Goal: Task Accomplishment & Management: Manage account settings

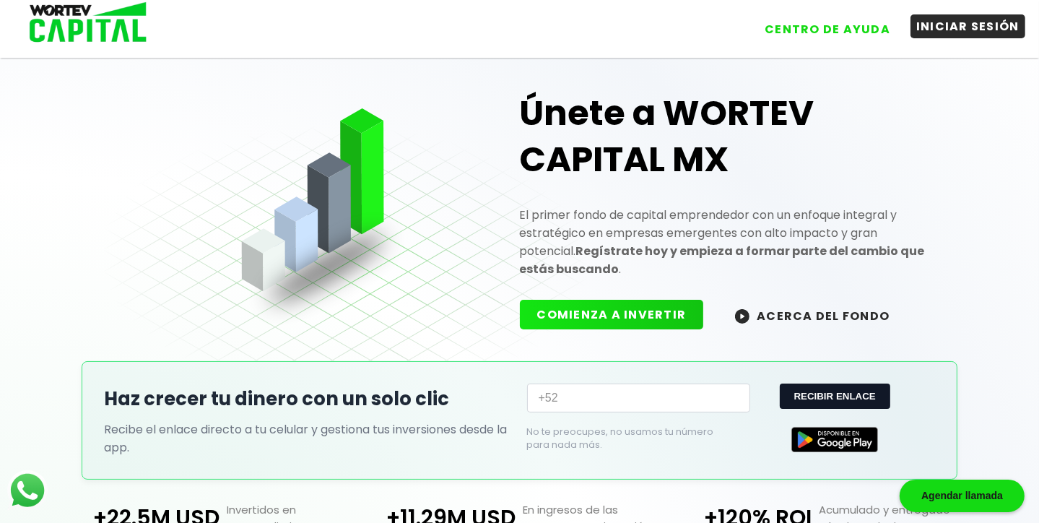
click at [950, 28] on button "INICIAR SESIÓN" at bounding box center [968, 26] width 115 height 24
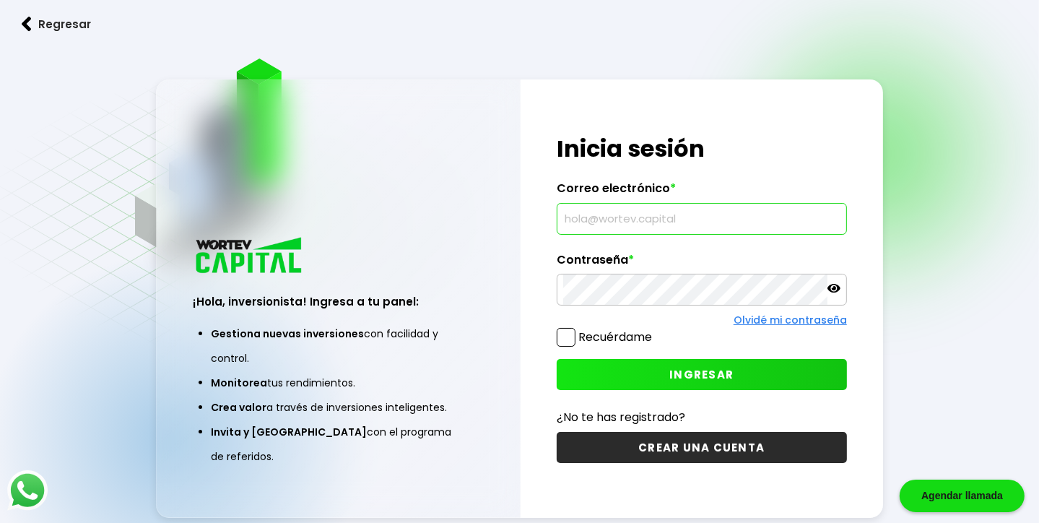
click at [671, 216] on input "text" at bounding box center [701, 219] width 277 height 30
type input "[EMAIL_ADDRESS][DOMAIN_NAME]"
click at [675, 363] on button "INGRESAR" at bounding box center [702, 374] width 290 height 31
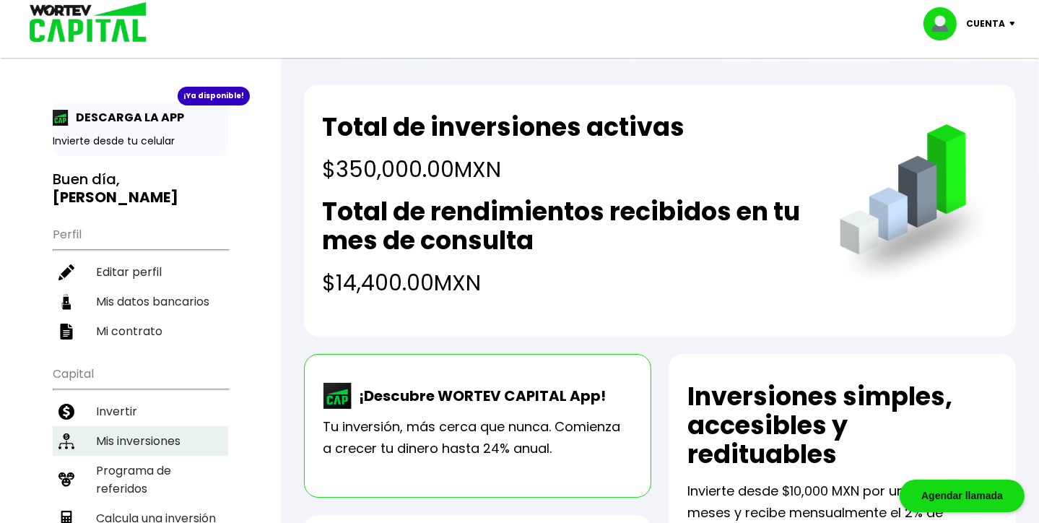
click at [116, 438] on li "Mis inversiones" at bounding box center [141, 441] width 176 height 30
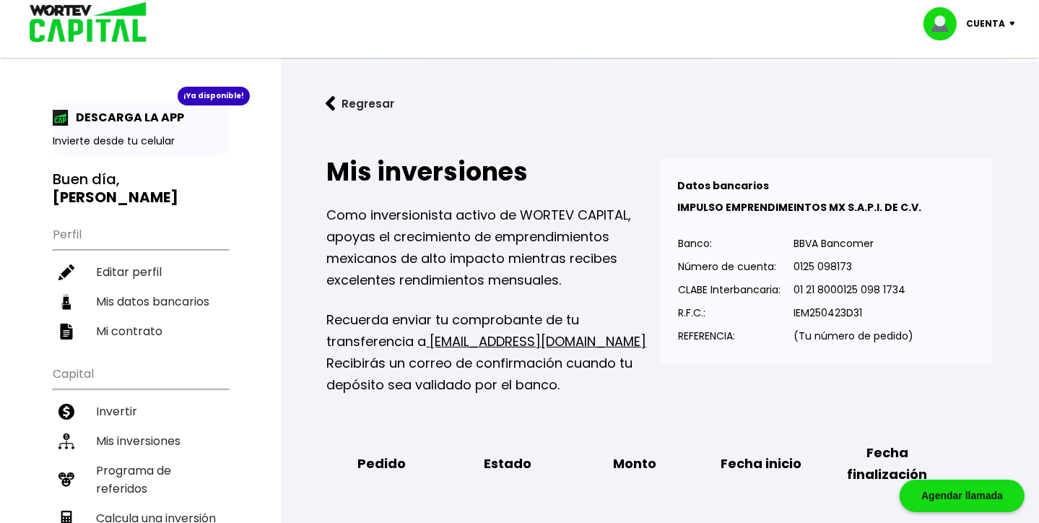
scroll to position [217, 0]
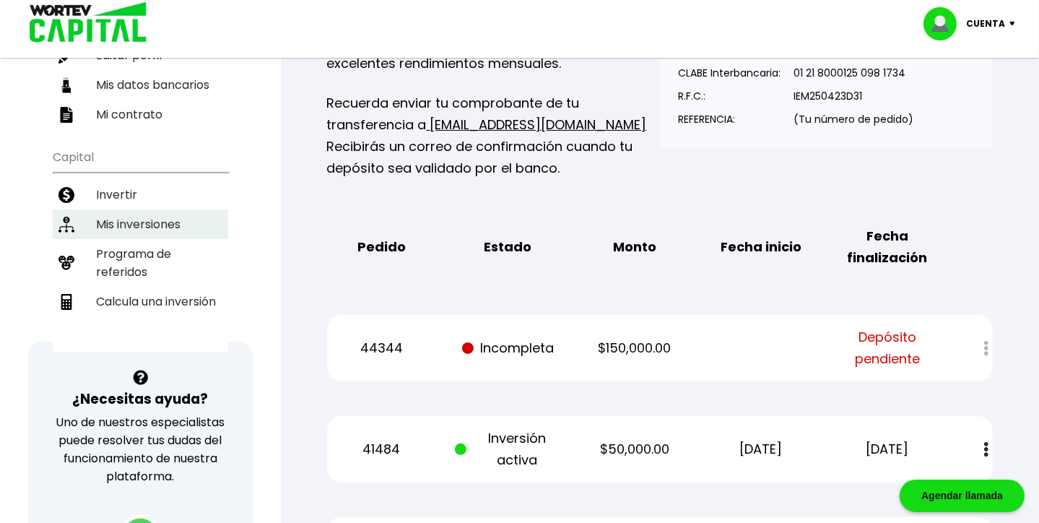
click at [113, 219] on li "Mis inversiones" at bounding box center [141, 224] width 176 height 30
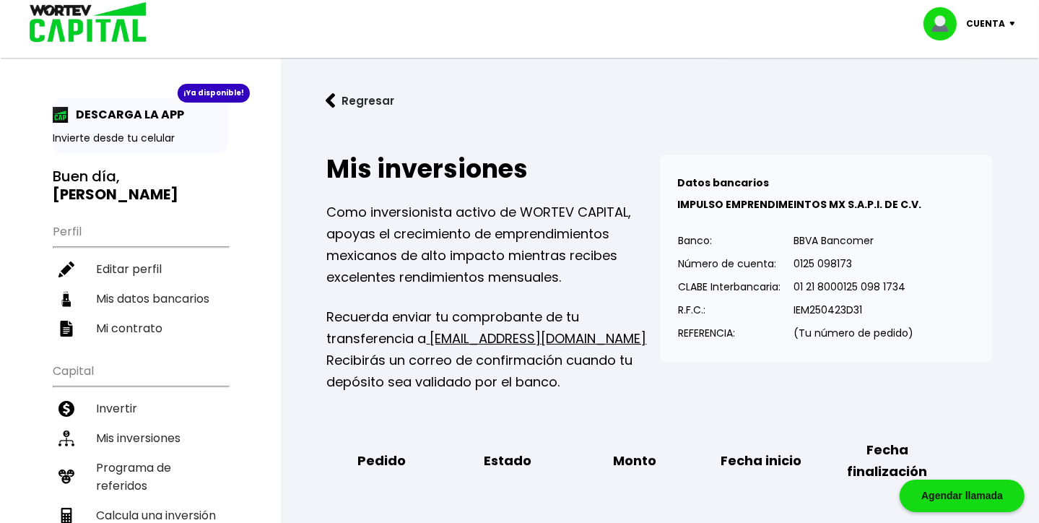
scroll to position [0, 0]
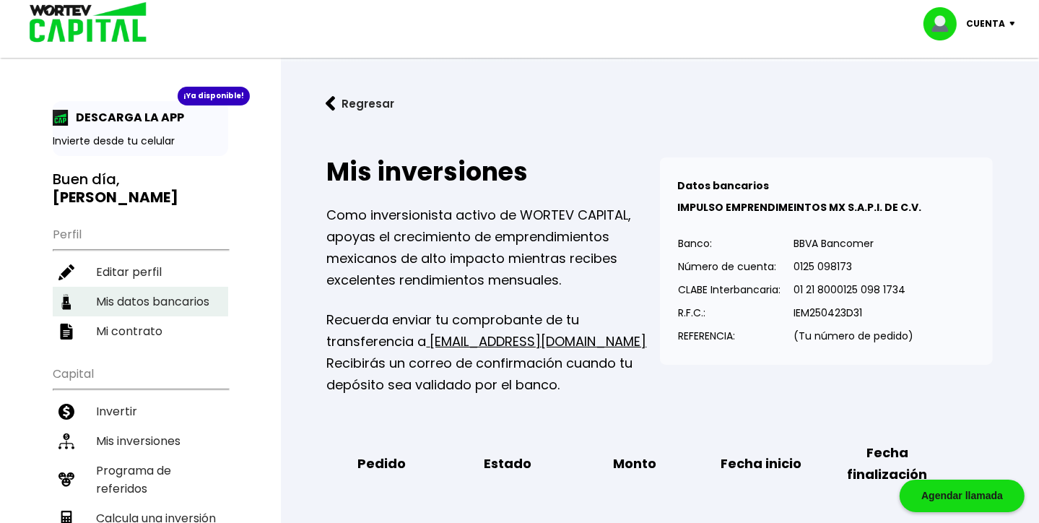
click at [131, 299] on li "Mis datos bancarios" at bounding box center [141, 302] width 176 height 30
select select "Banamex"
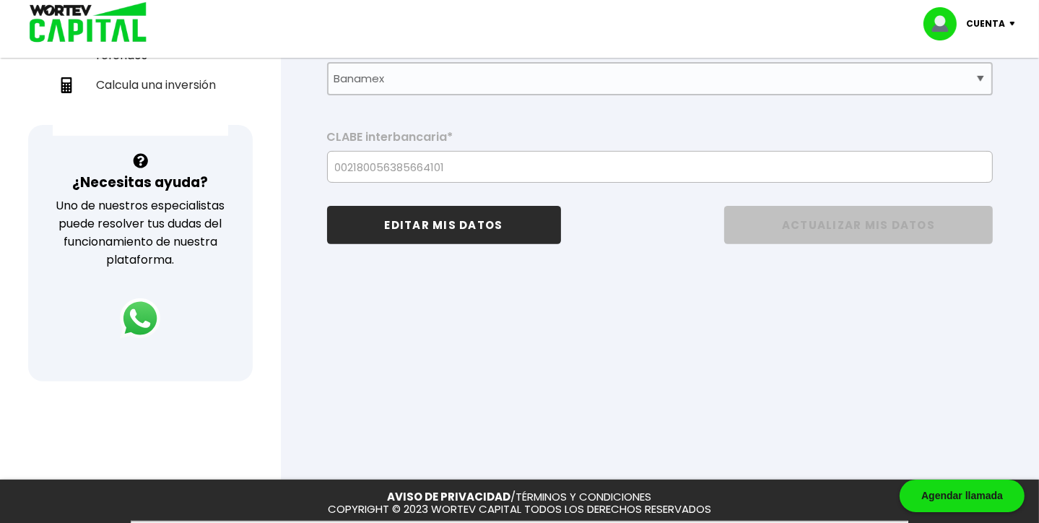
scroll to position [217, 0]
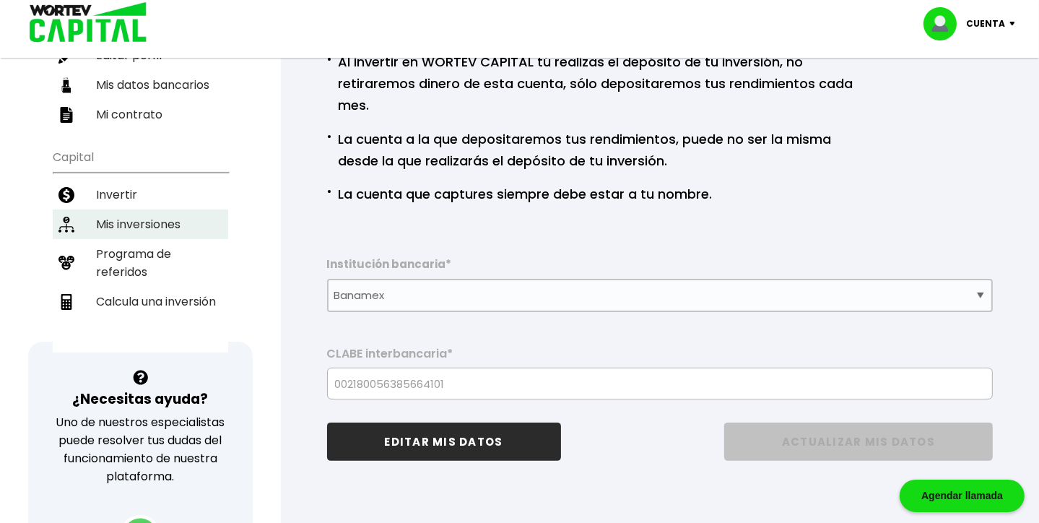
click at [121, 215] on li "Mis inversiones" at bounding box center [141, 224] width 176 height 30
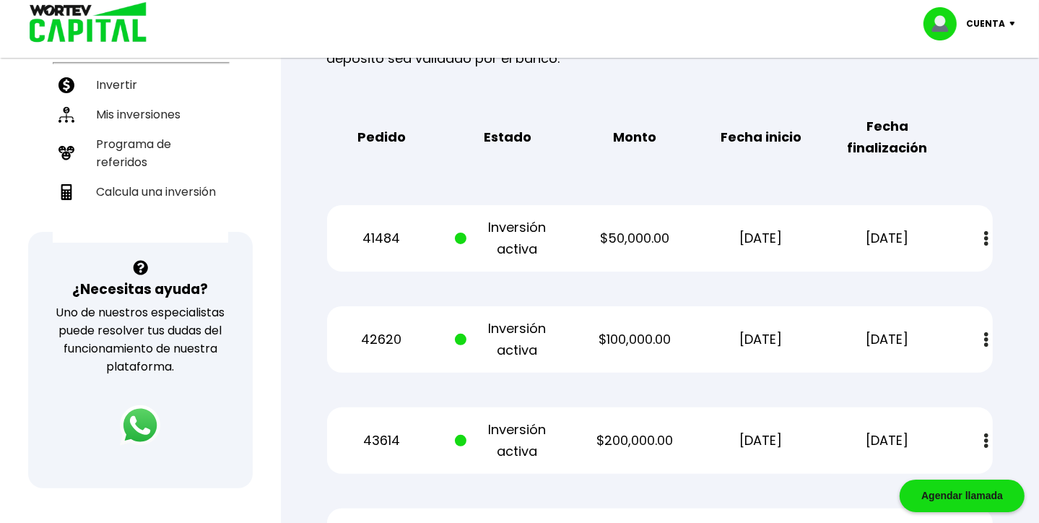
scroll to position [318, 0]
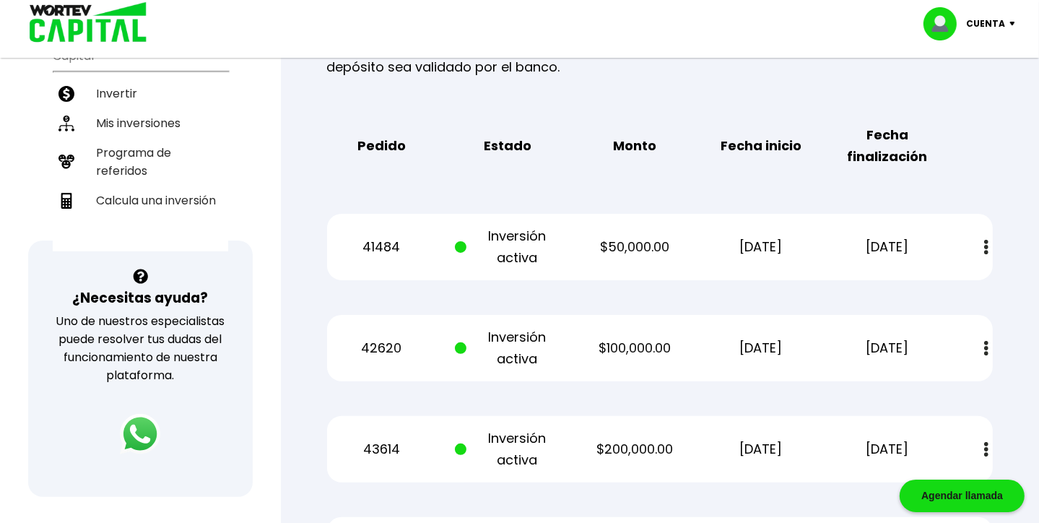
click at [986, 245] on img at bounding box center [986, 247] width 4 height 15
click at [974, 185] on div "Mis inversiones Como inversionista activo de WORTEV CAPITAL, apoyas el crecimie…" at bounding box center [660, 212] width 712 height 790
click at [932, 187] on div "Mis inversiones Como inversionista activo de WORTEV CAPITAL, apoyas el crecimie…" at bounding box center [660, 212] width 712 height 790
click at [773, 187] on div "Mis inversiones Como inversionista activo de WORTEV CAPITAL, apoyas el crecimie…" at bounding box center [660, 212] width 712 height 790
click at [612, 291] on div "Mis inversiones Como inversionista activo de WORTEV CAPITAL, apoyas el crecimie…" at bounding box center [660, 212] width 712 height 790
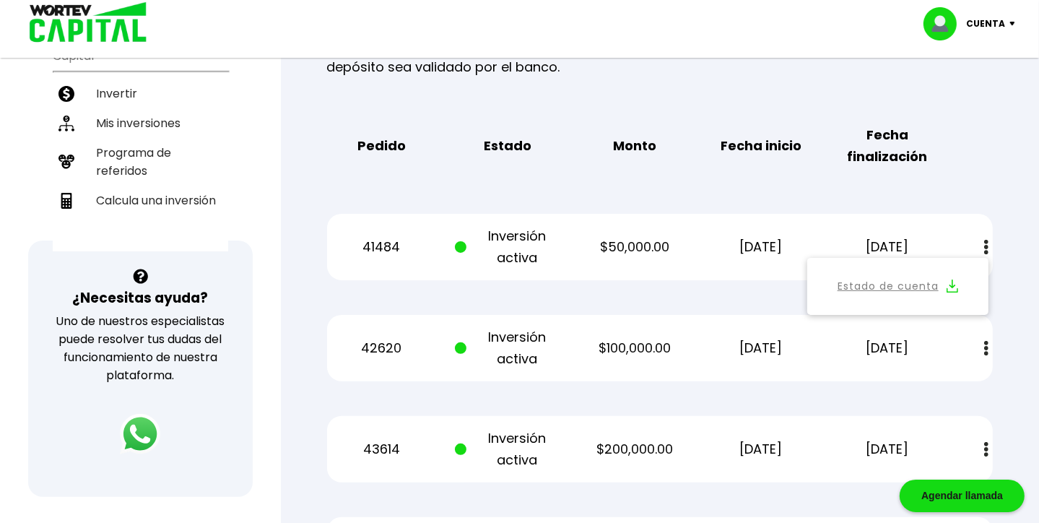
click at [253, 297] on div "¡Ya disponible! DESCARGA LA APP Invierte desde tu celular Buen día, [PERSON_NAM…" at bounding box center [140, 146] width 281 height 898
click at [719, 297] on div "Mis inversiones Como inversionista activo de WORTEV CAPITAL, apoyas el crecimie…" at bounding box center [660, 212] width 712 height 790
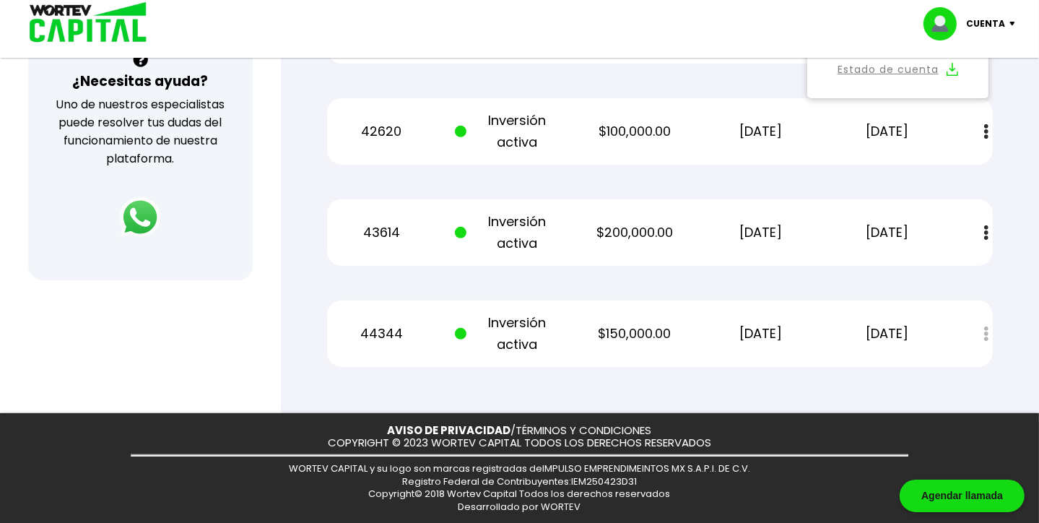
click at [985, 334] on div "Estado de cuenta" at bounding box center [976, 334] width 33 height 31
click at [987, 228] on img at bounding box center [986, 232] width 4 height 15
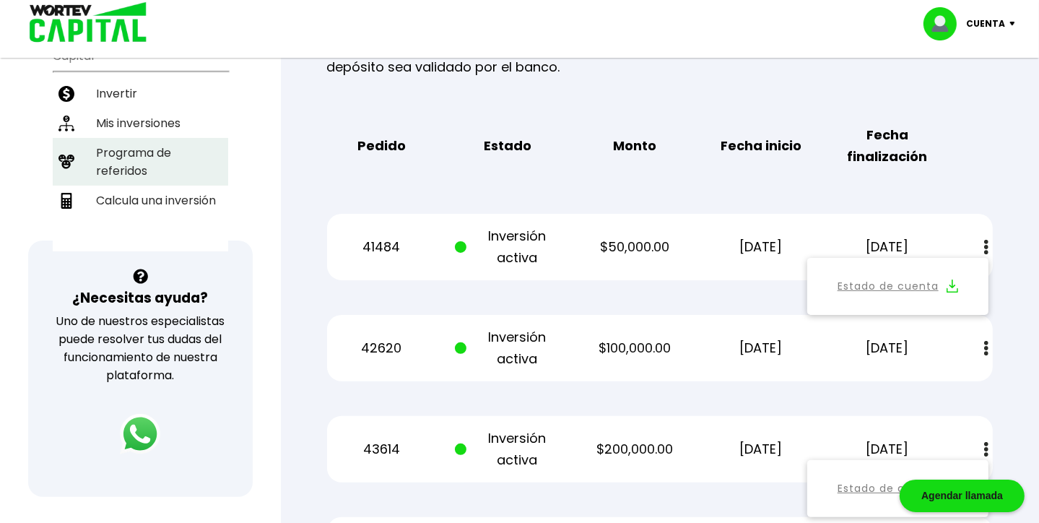
click at [113, 146] on li "Programa de referidos" at bounding box center [141, 162] width 176 height 48
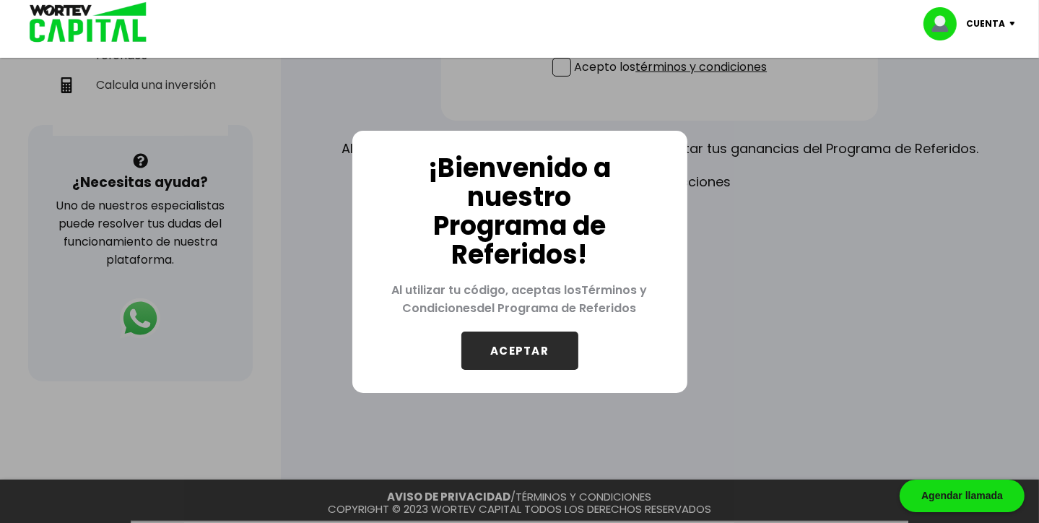
scroll to position [217, 0]
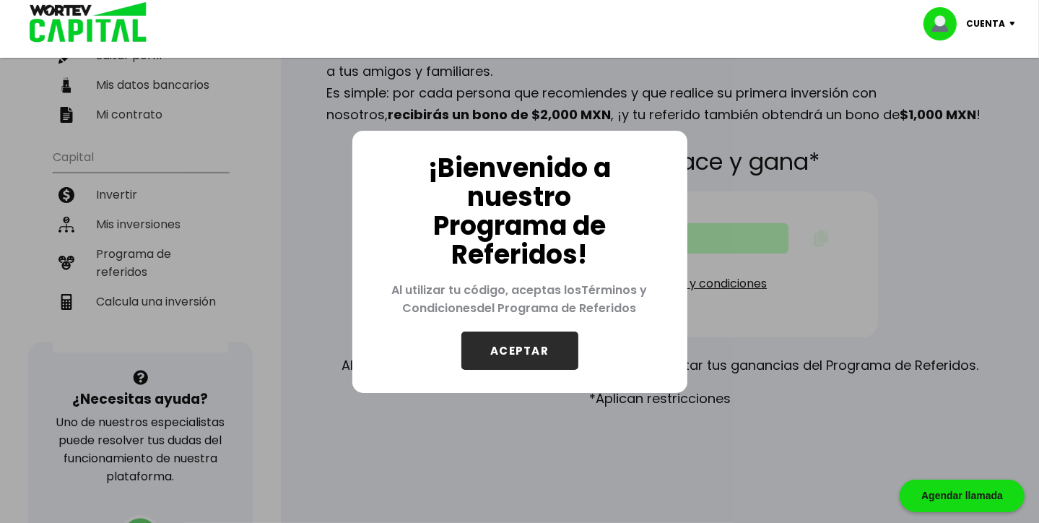
click at [516, 351] on button "ACEPTAR" at bounding box center [520, 351] width 117 height 38
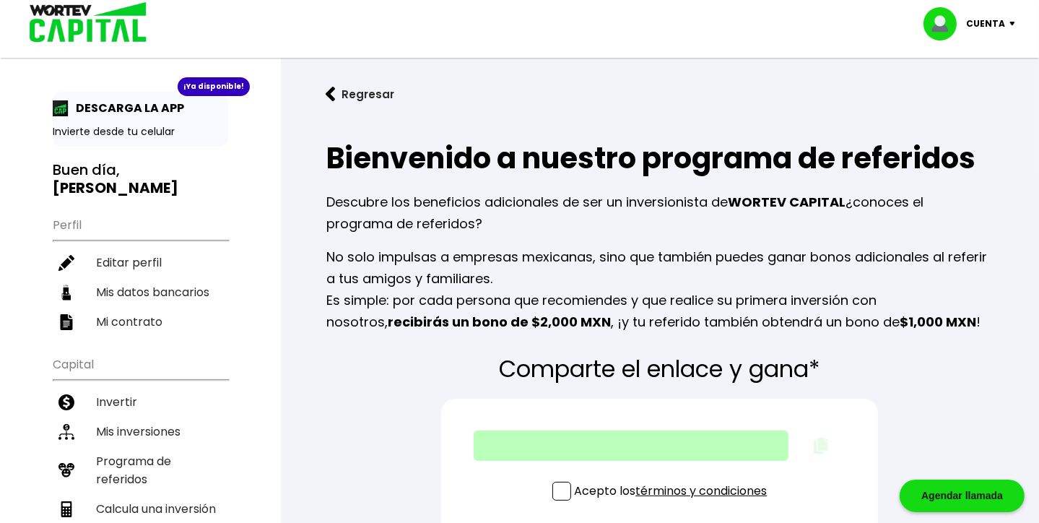
scroll to position [0, 0]
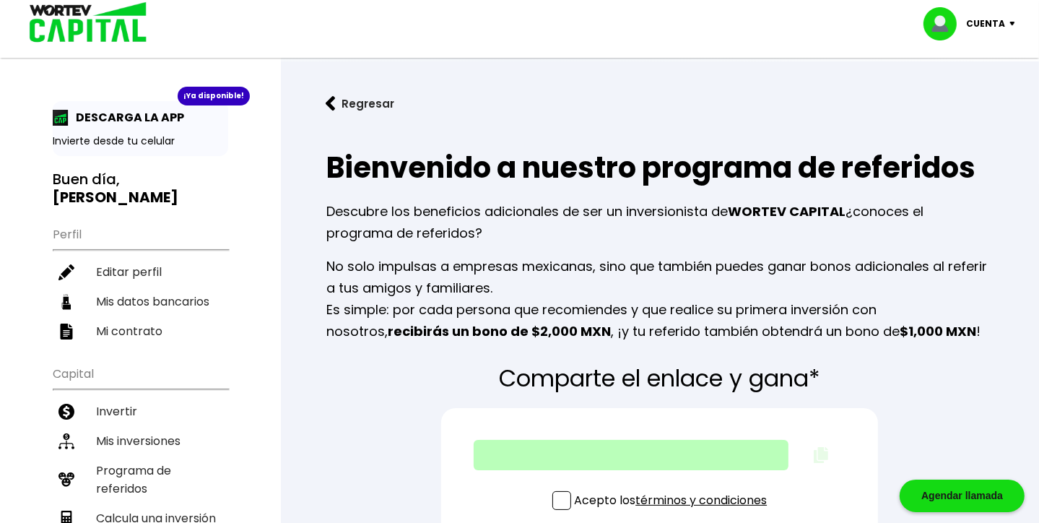
click at [1007, 20] on div "Cuenta" at bounding box center [975, 23] width 102 height 33
click at [972, 94] on li "Cerrar sesión" at bounding box center [972, 97] width 116 height 30
